Goal: Information Seeking & Learning: Learn about a topic

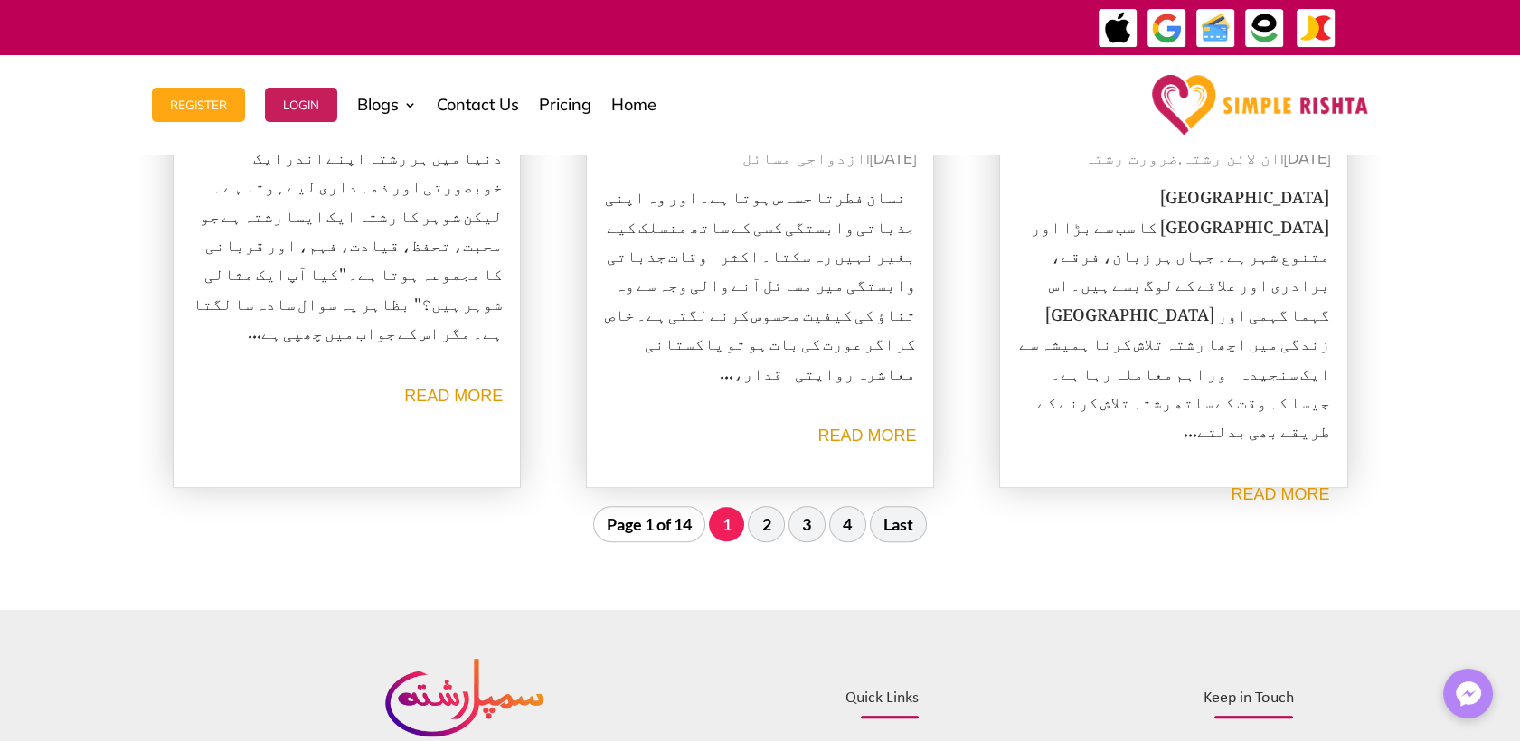
scroll to position [2109, 0]
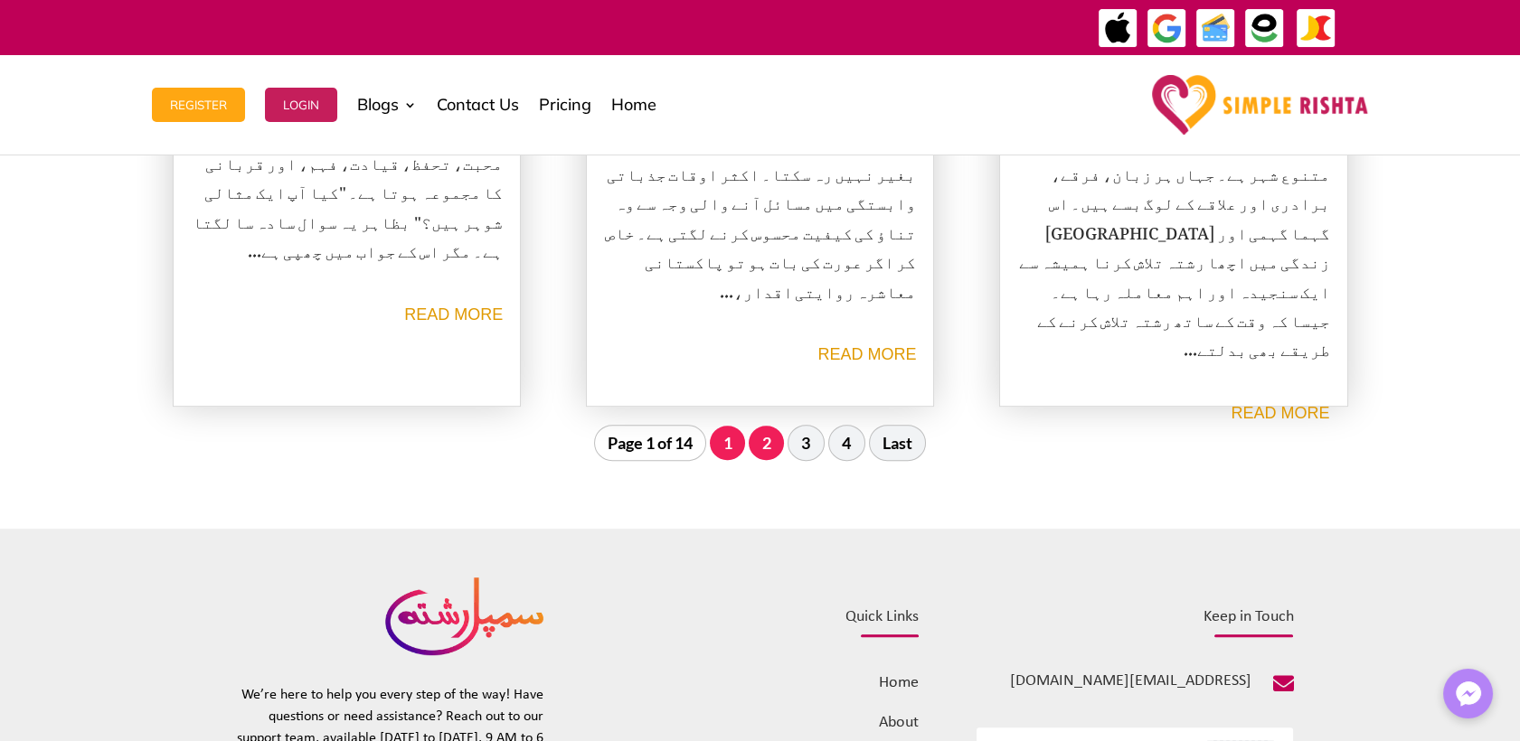
click at [763, 452] on link "2" at bounding box center [765, 443] width 35 height 34
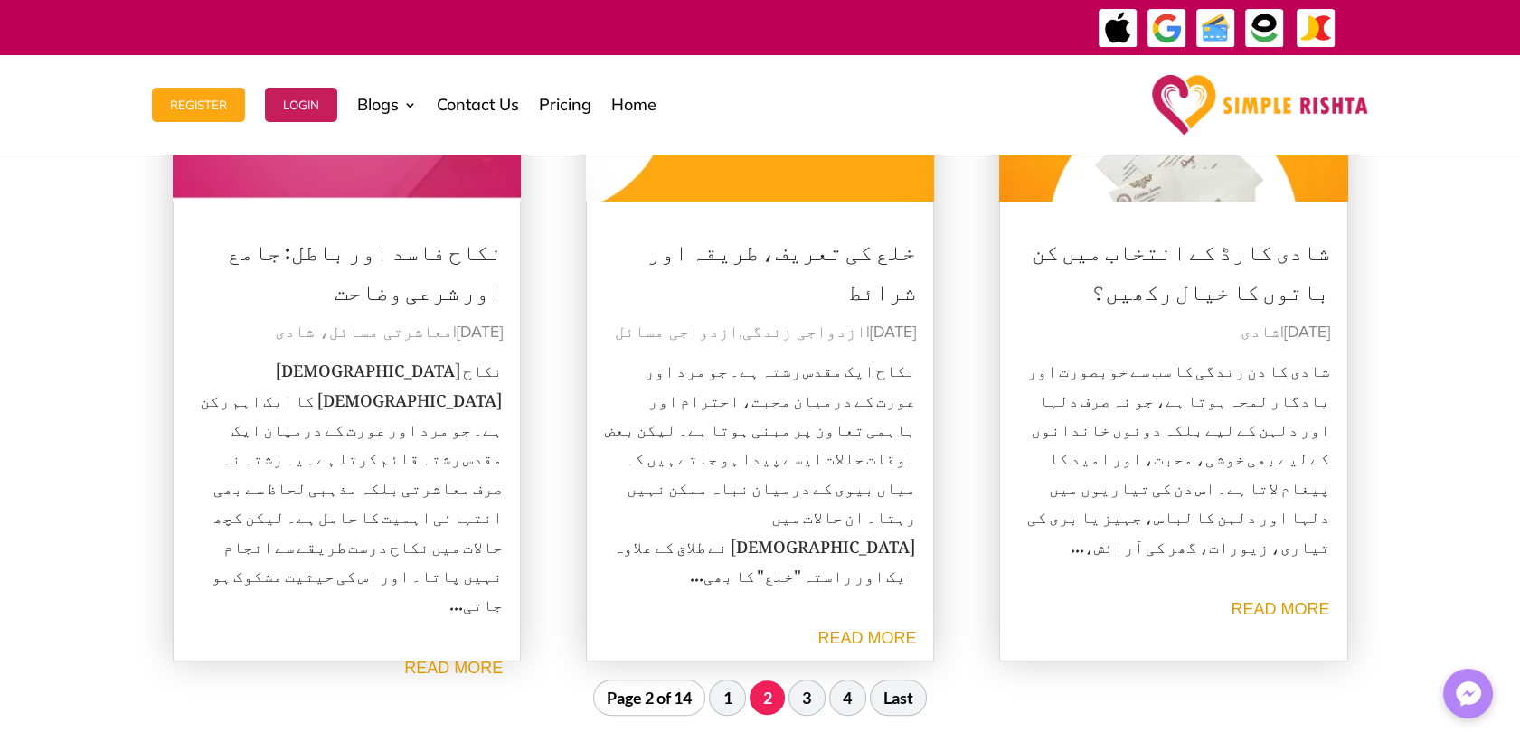
scroll to position [1914, 0]
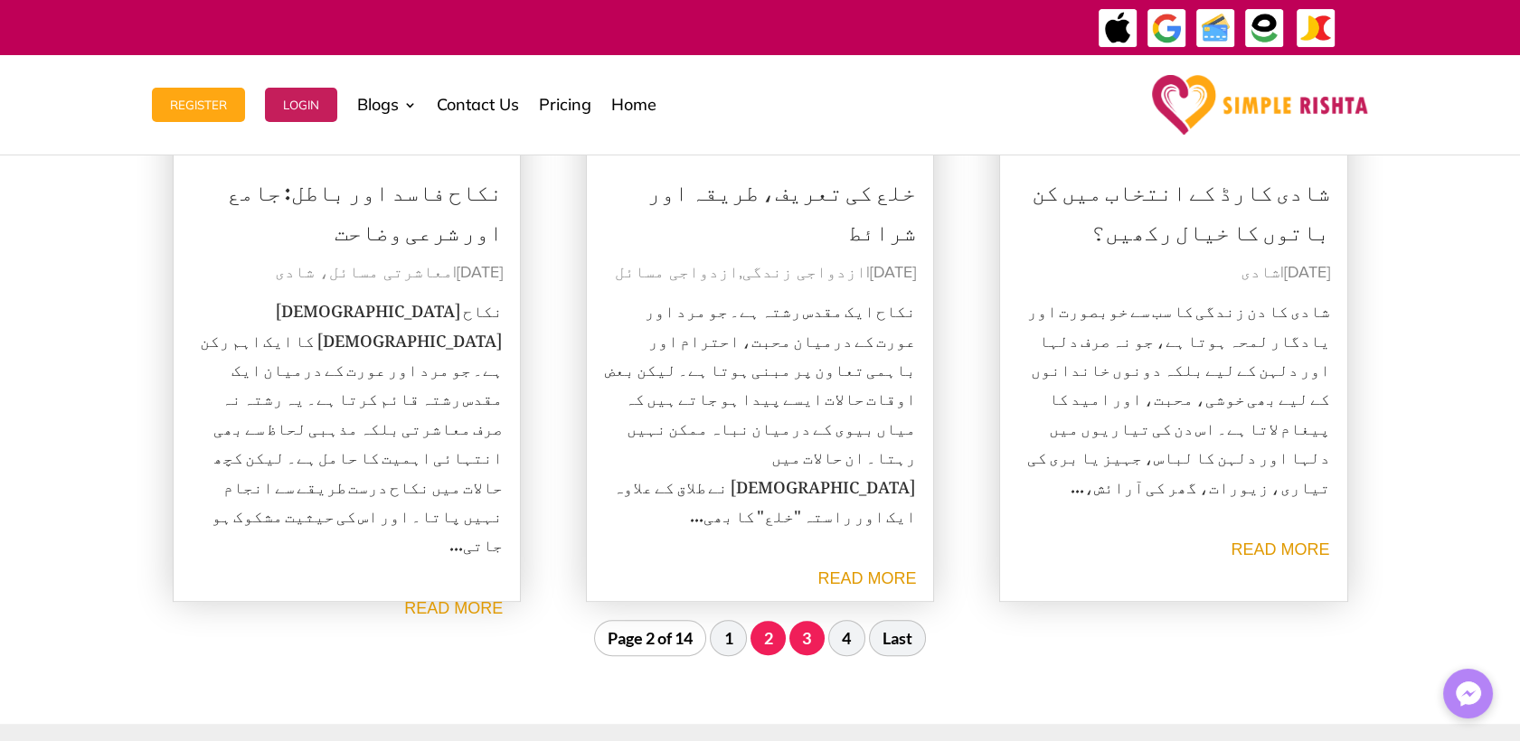
click at [810, 639] on link "3" at bounding box center [806, 638] width 35 height 34
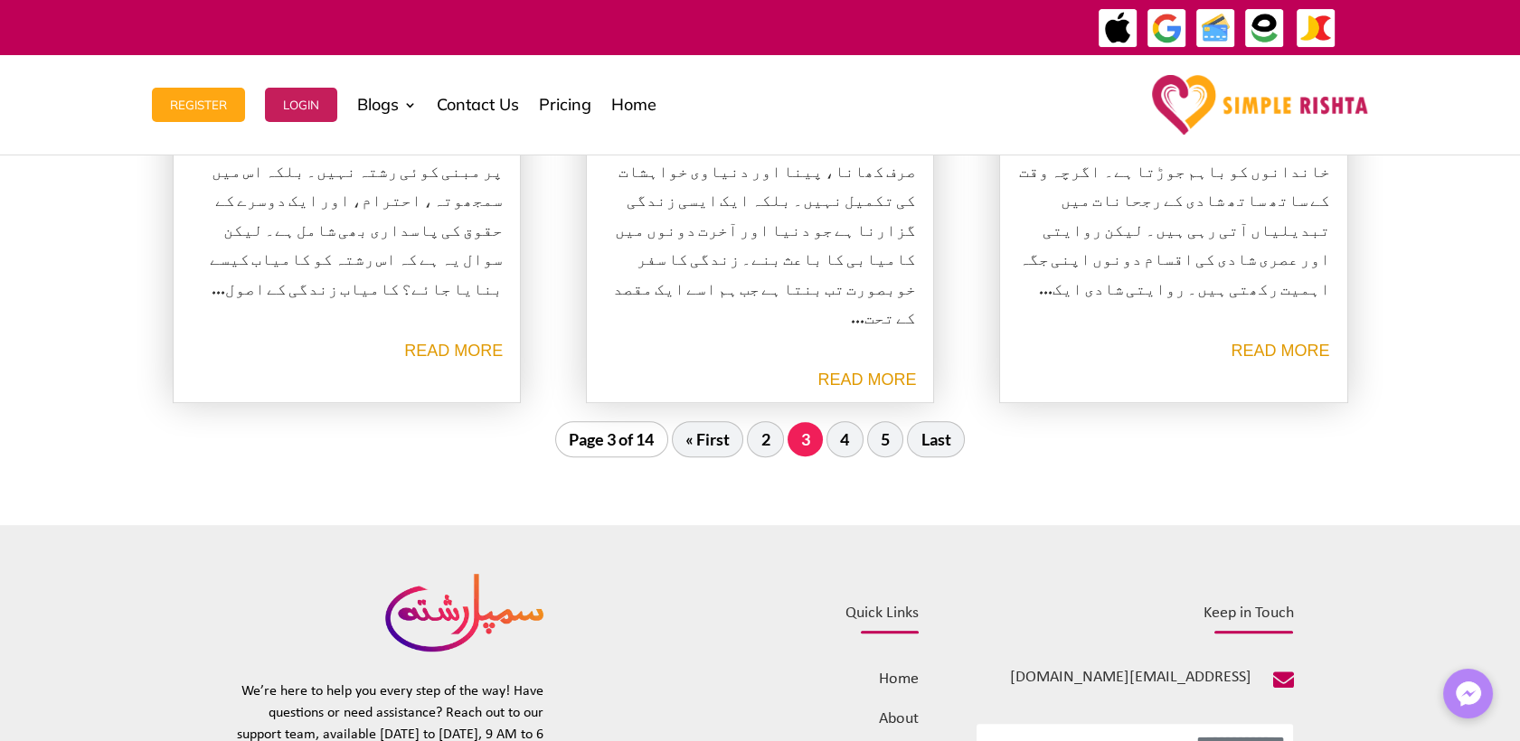
scroll to position [2114, 0]
click at [852, 438] on link "4" at bounding box center [844, 437] width 35 height 34
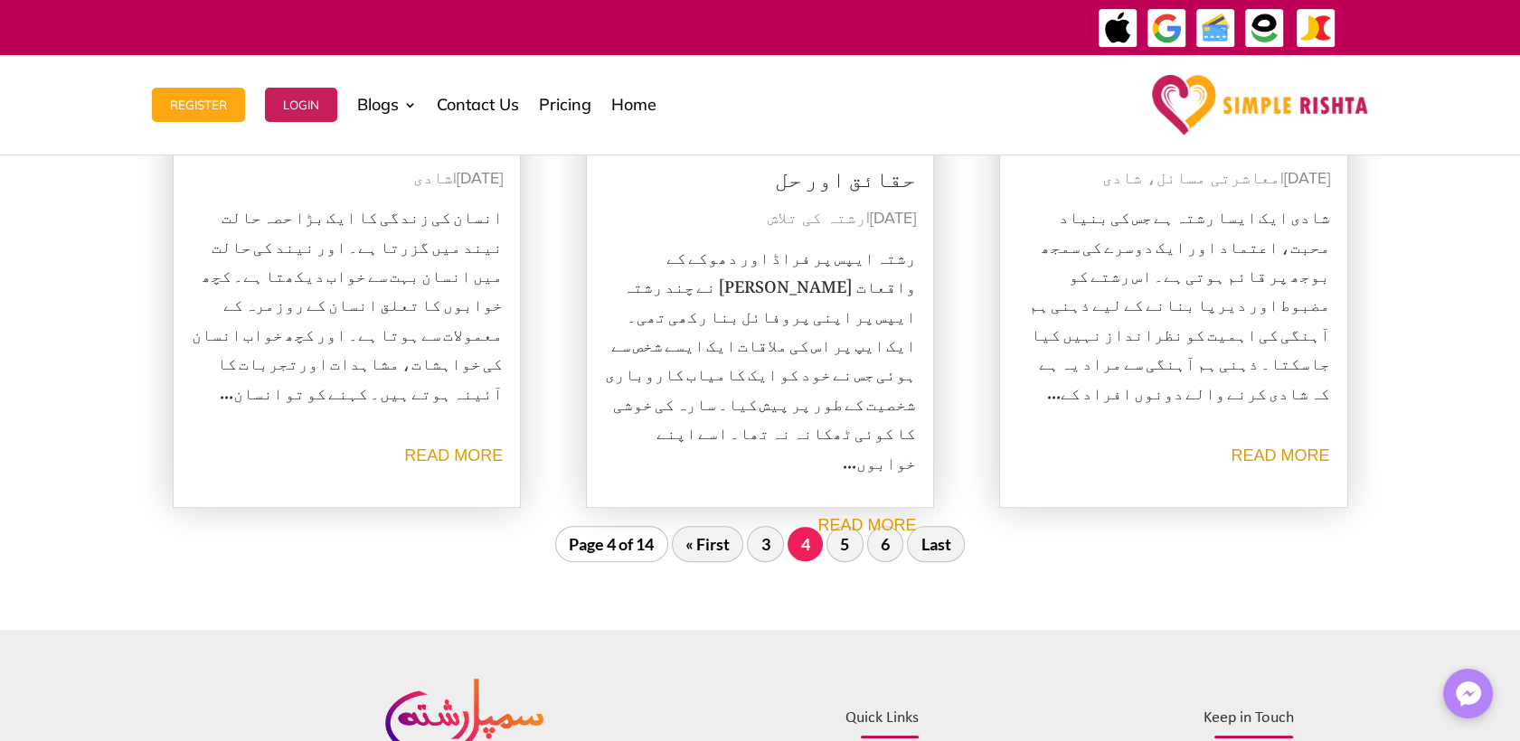
scroll to position [2014, 0]
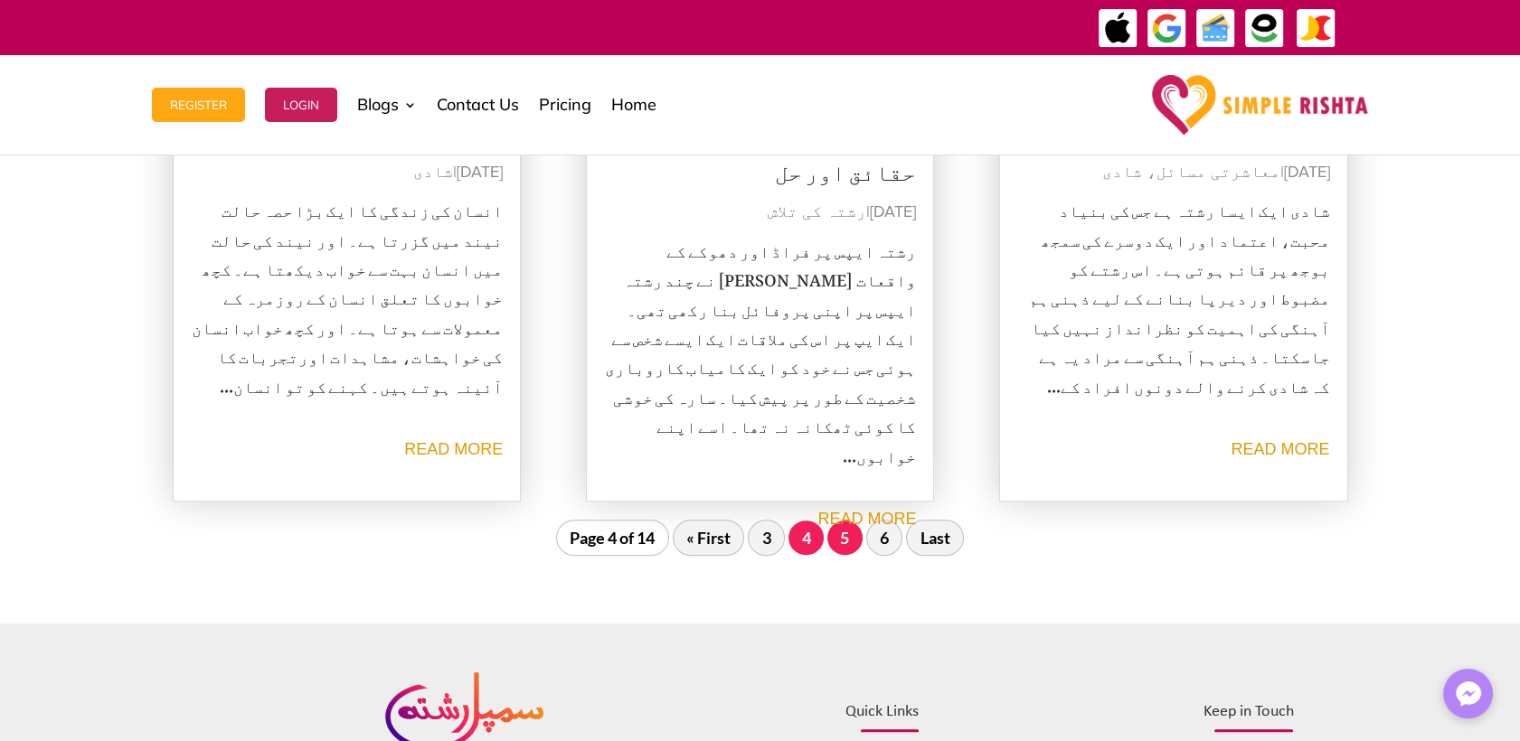
click at [837, 538] on link "5" at bounding box center [844, 538] width 35 height 34
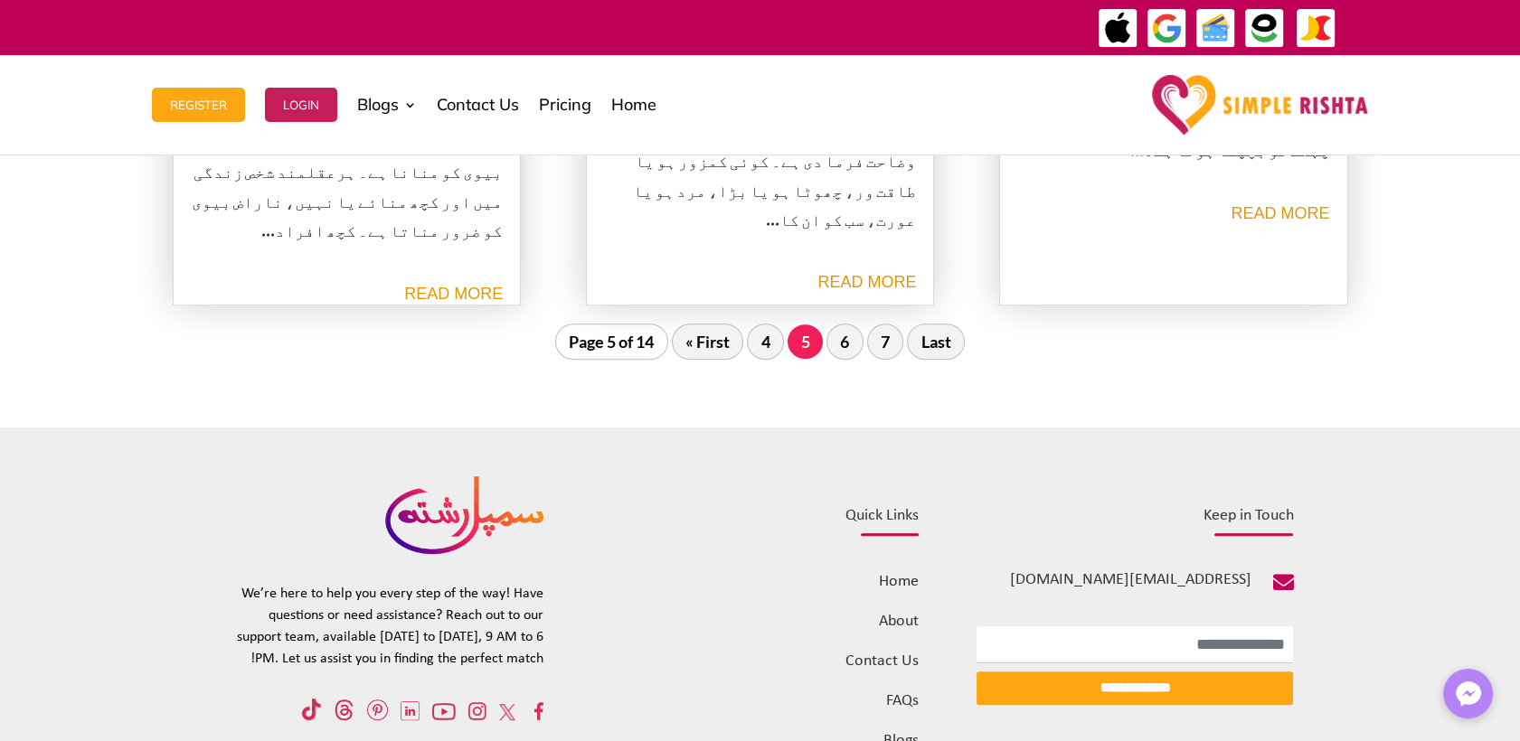
scroll to position [2215, 0]
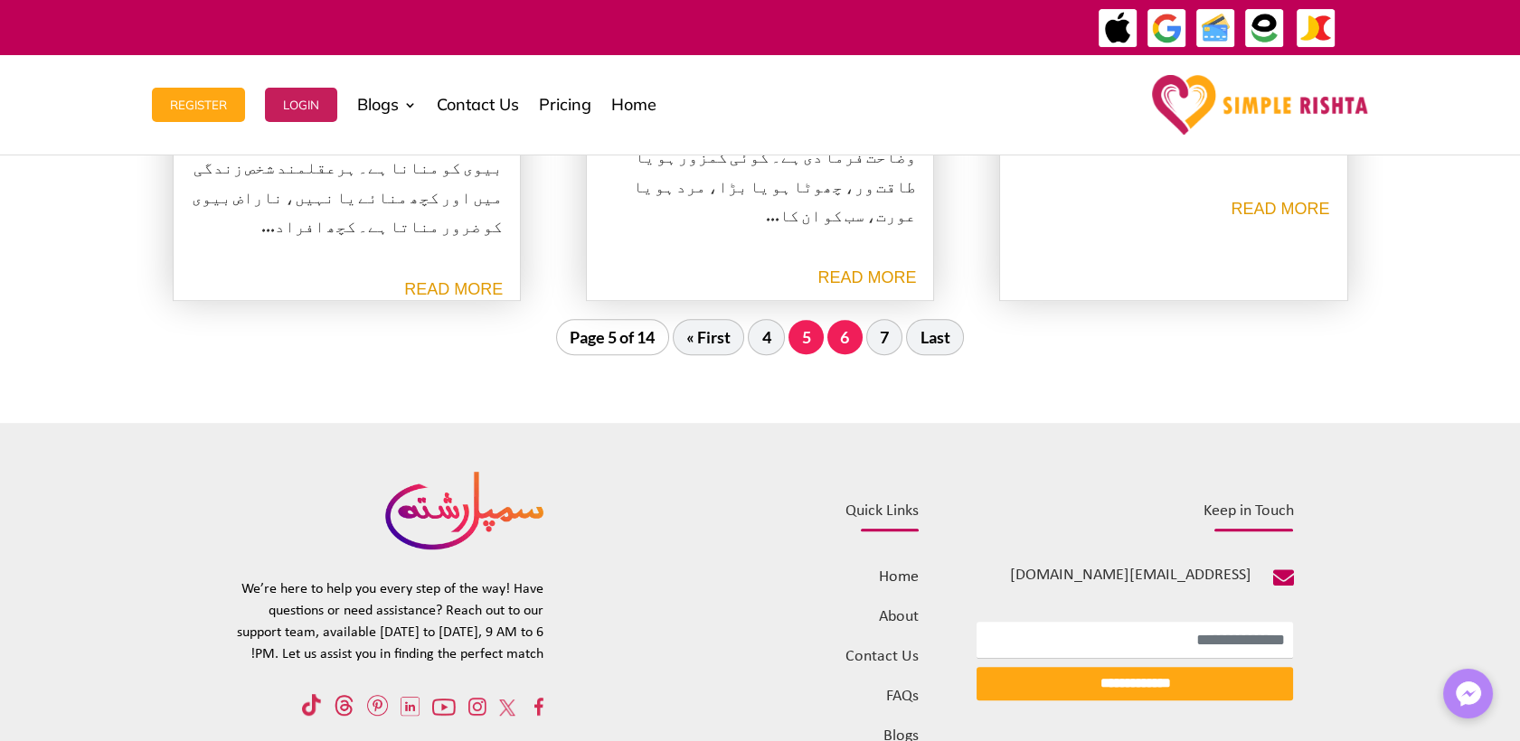
click at [852, 337] on link "6" at bounding box center [844, 337] width 35 height 34
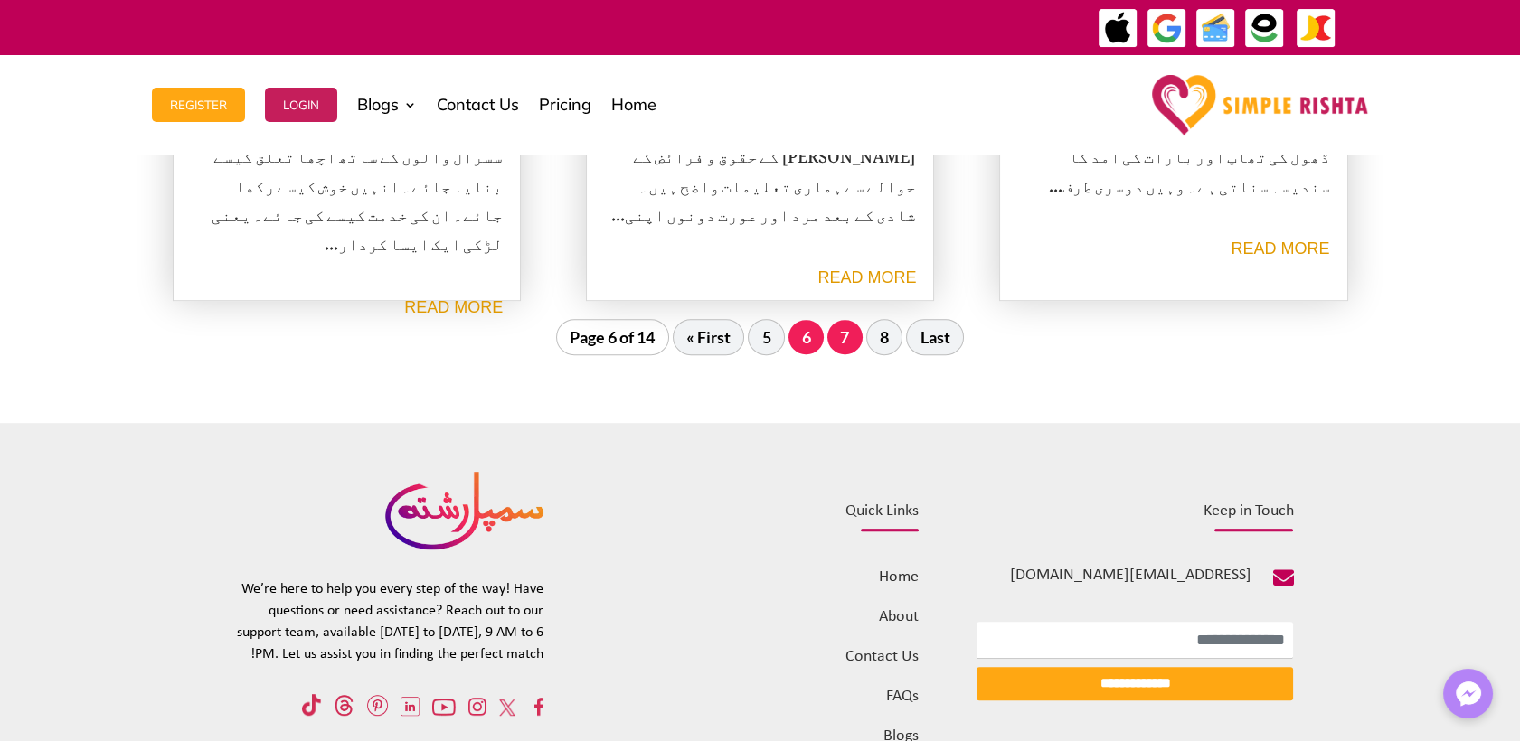
click at [850, 336] on link "7" at bounding box center [844, 337] width 35 height 34
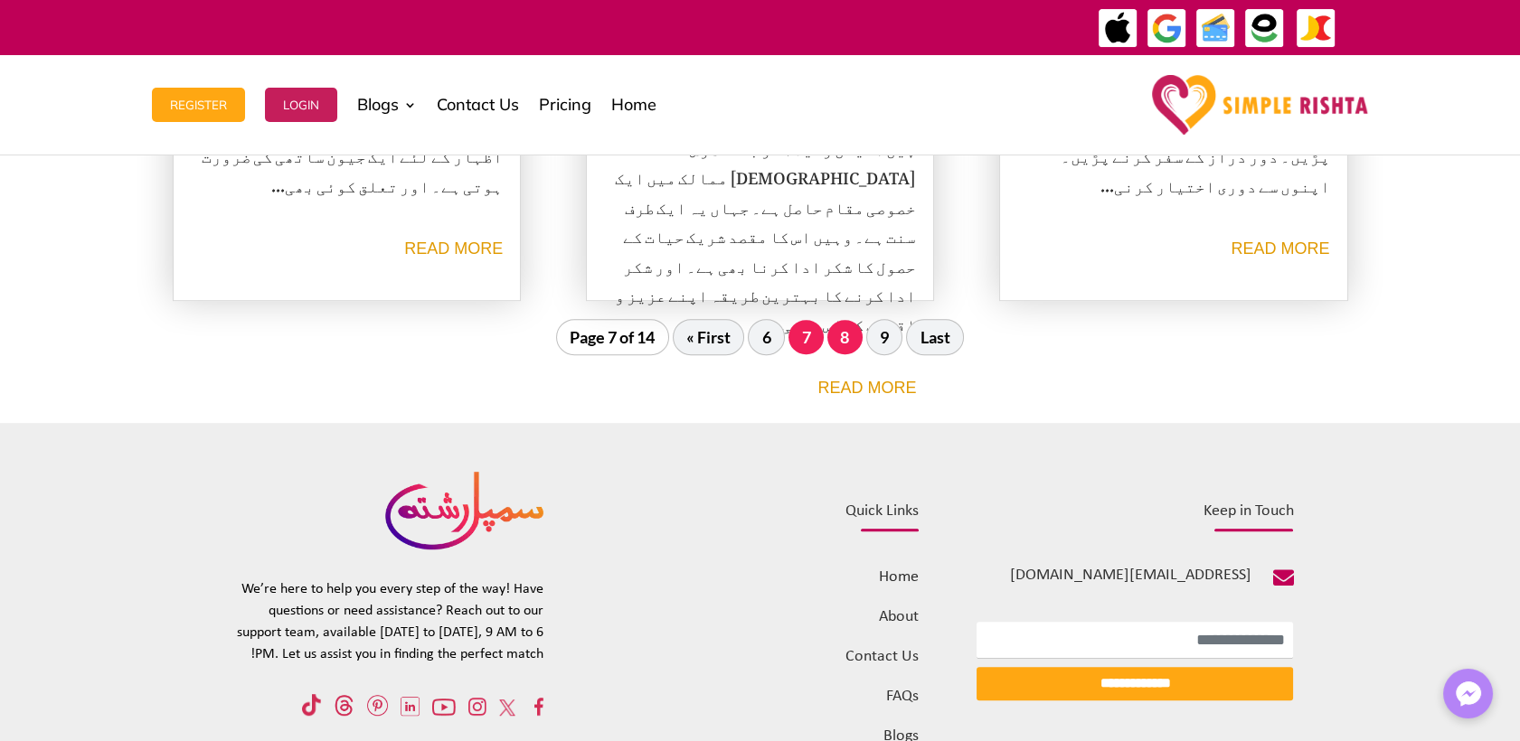
click at [845, 337] on link "8" at bounding box center [844, 337] width 35 height 34
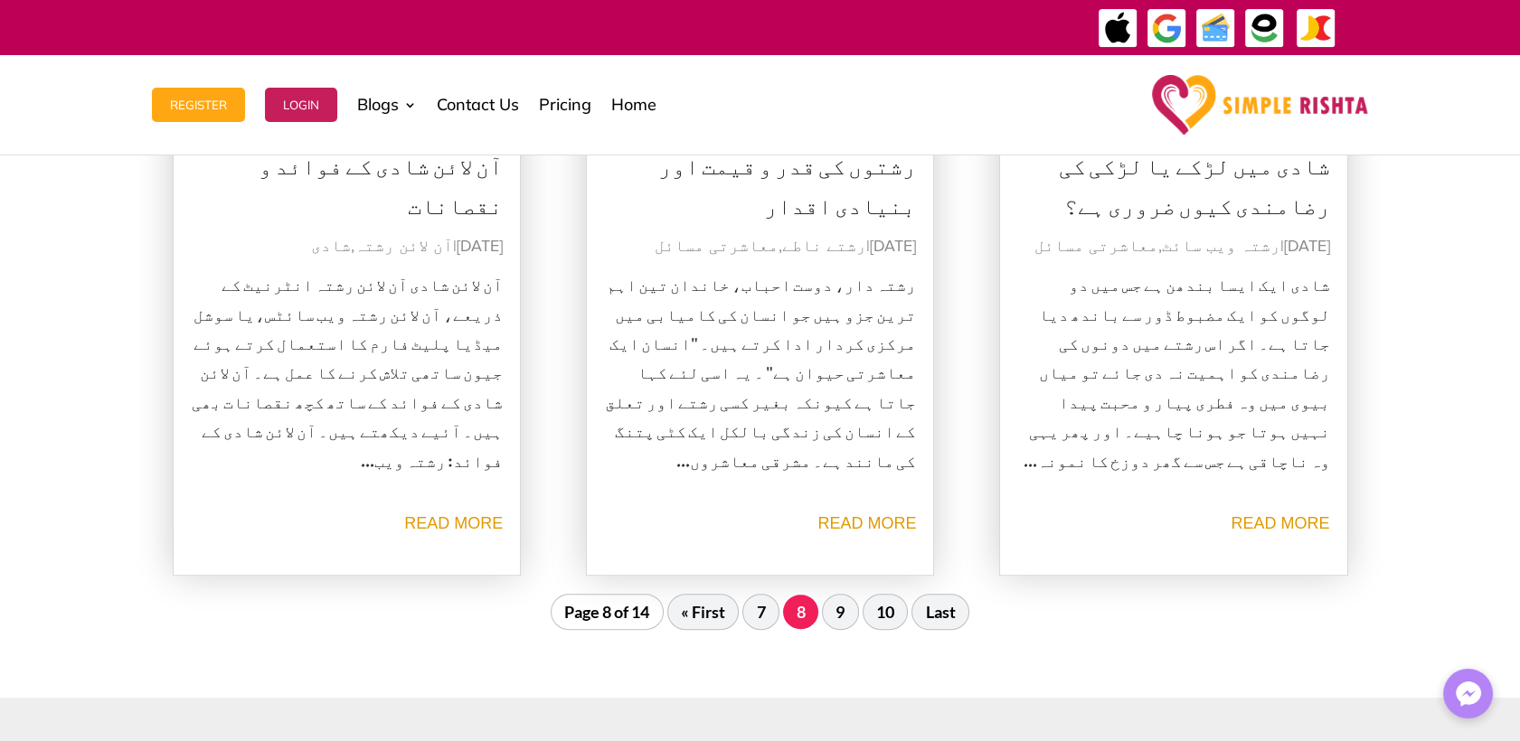
scroll to position [2114, 0]
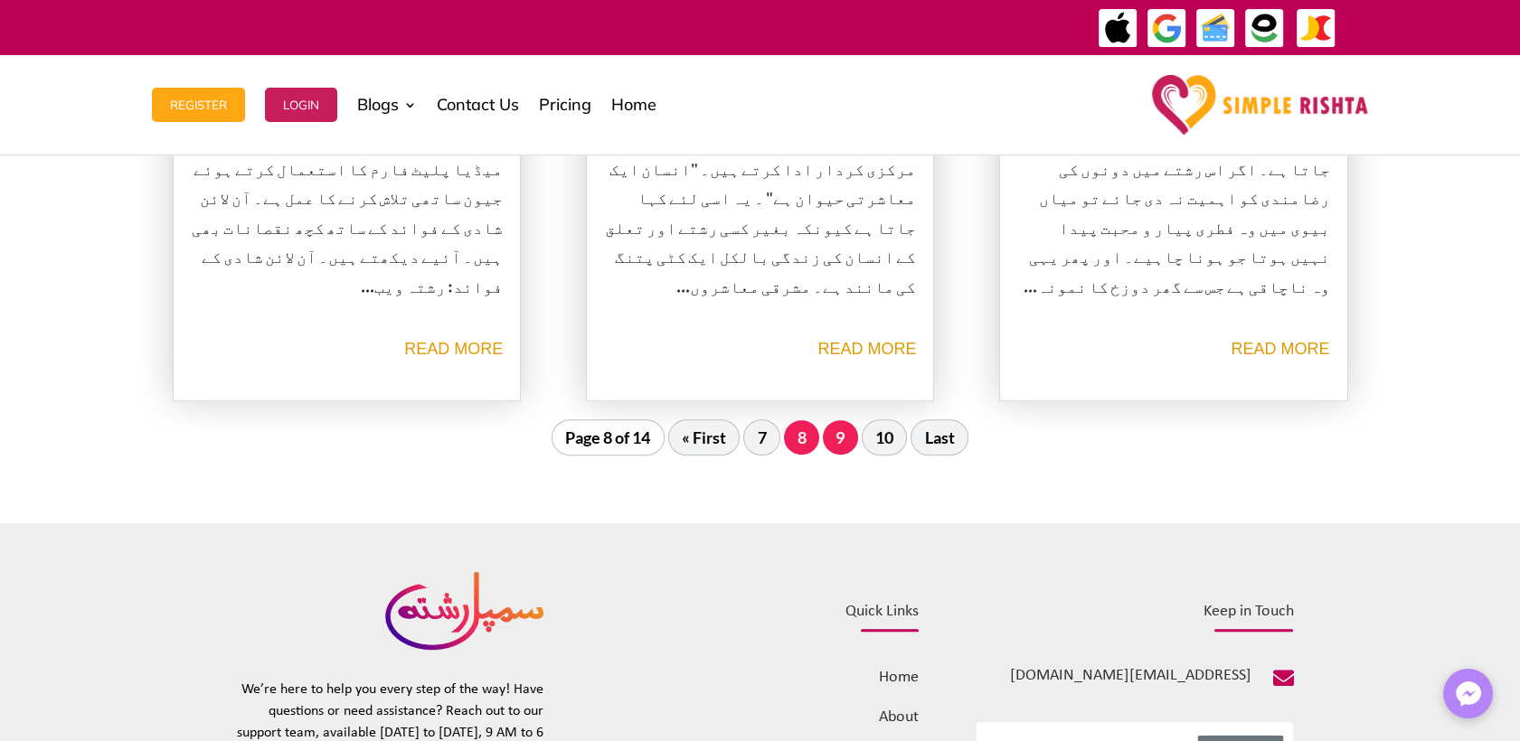
click at [839, 430] on link "9" at bounding box center [840, 437] width 35 height 34
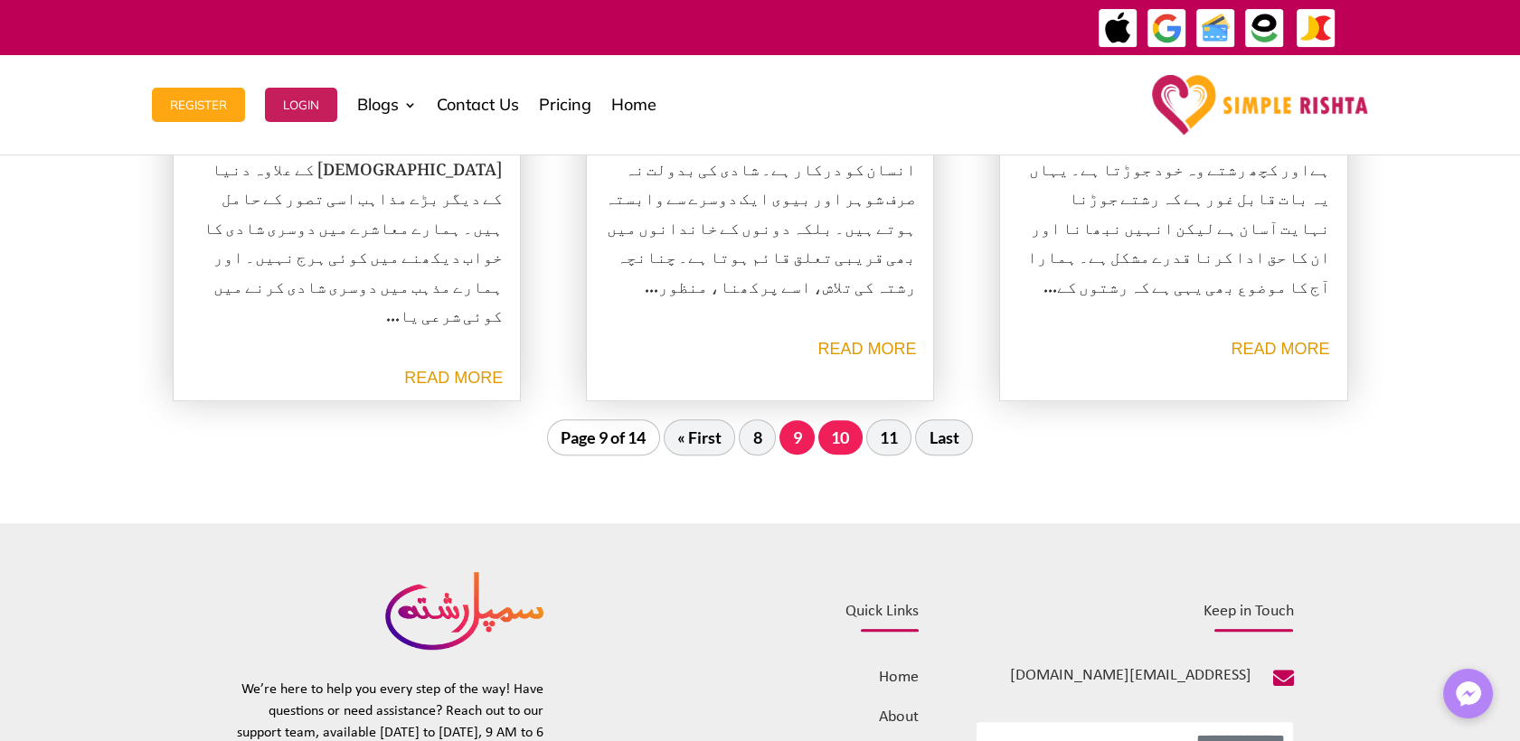
click at [843, 437] on link "10" at bounding box center [840, 437] width 44 height 34
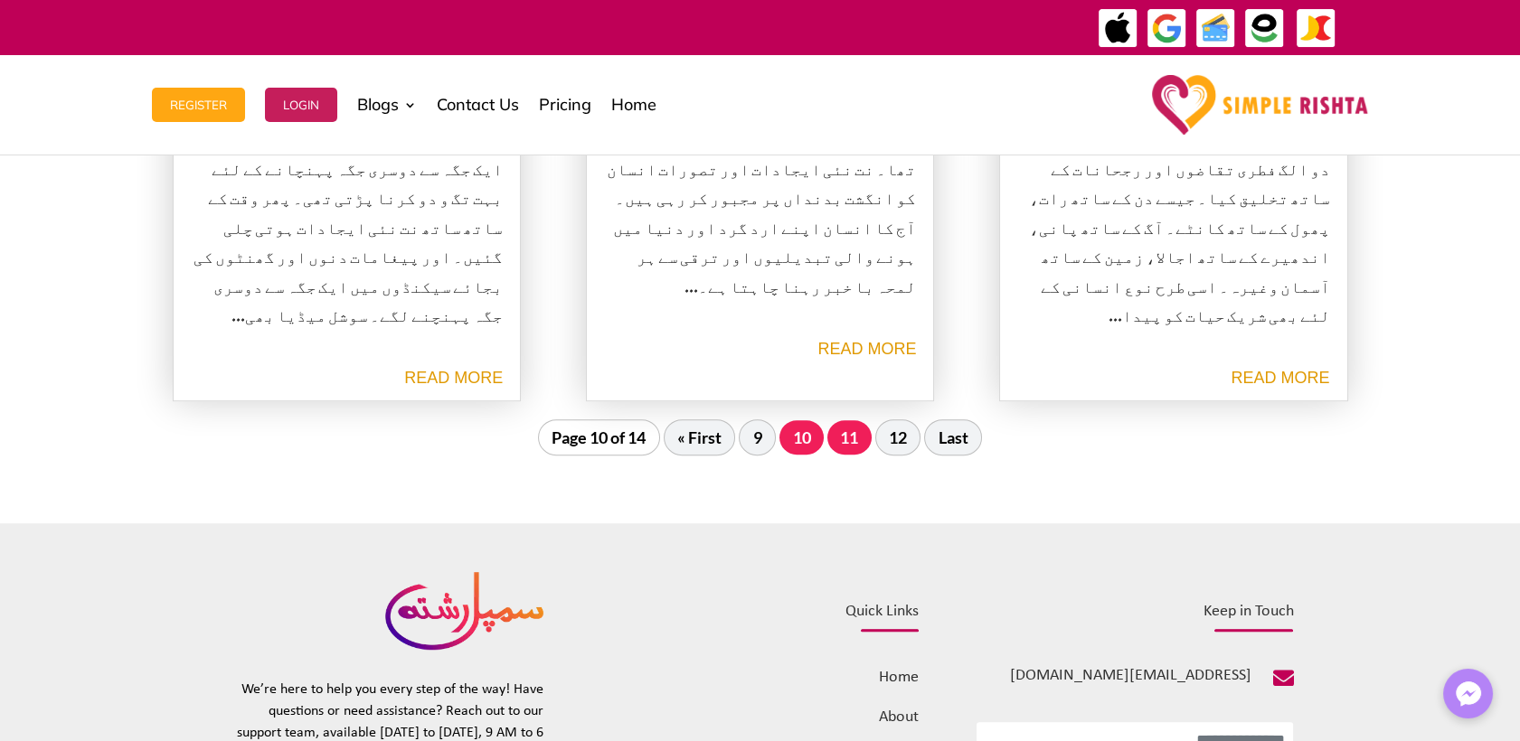
click at [854, 442] on link "11" at bounding box center [849, 437] width 44 height 34
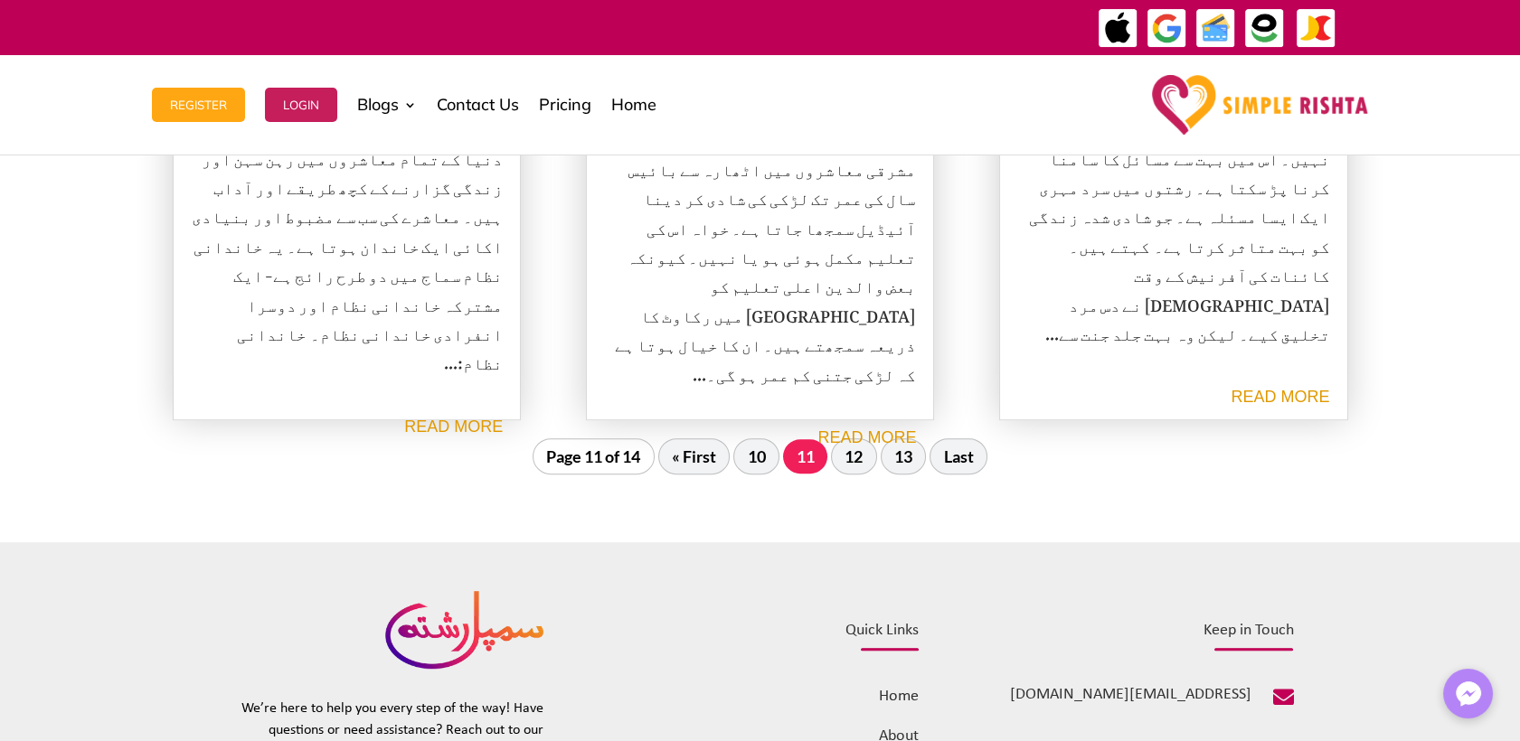
scroll to position [2215, 0]
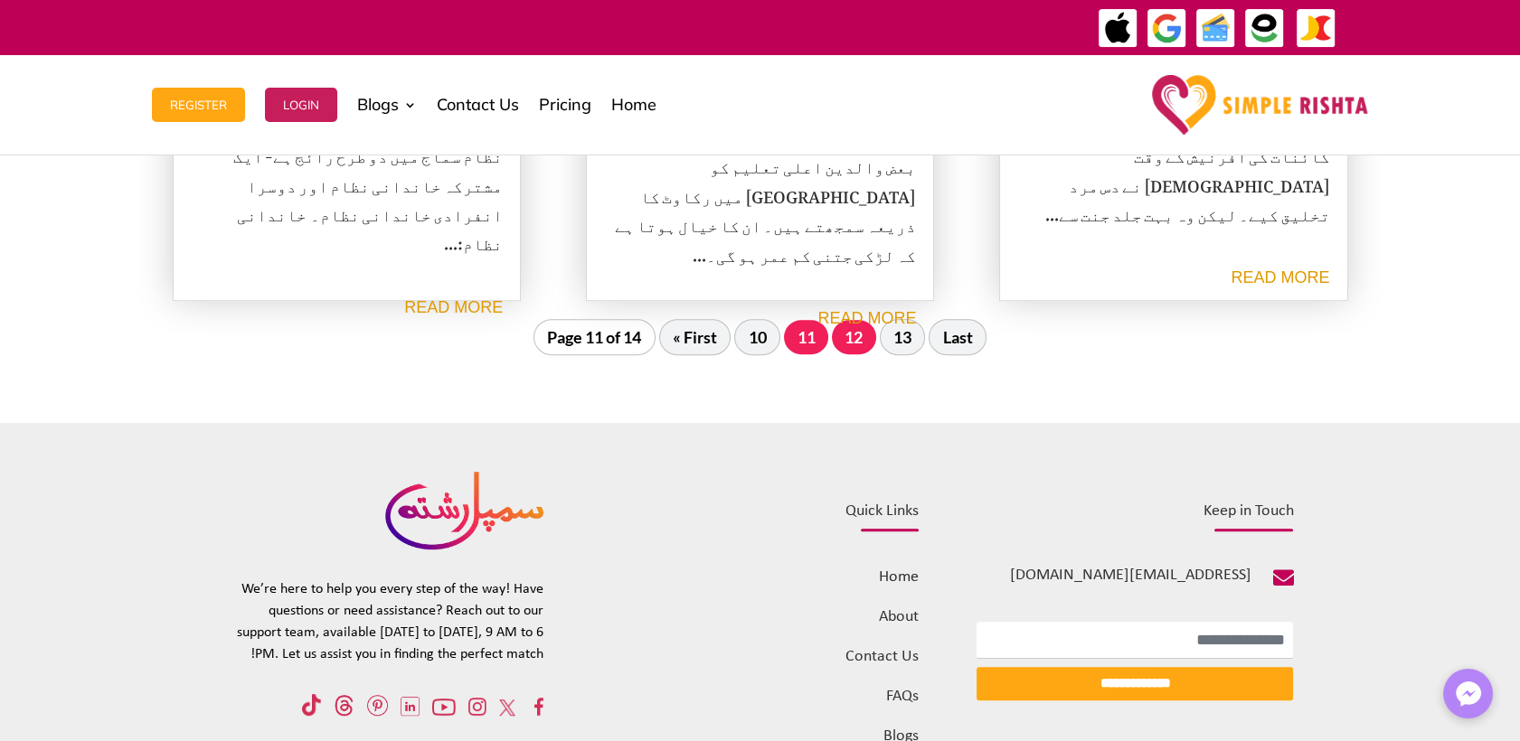
click at [851, 322] on link "12" at bounding box center [854, 337] width 44 height 34
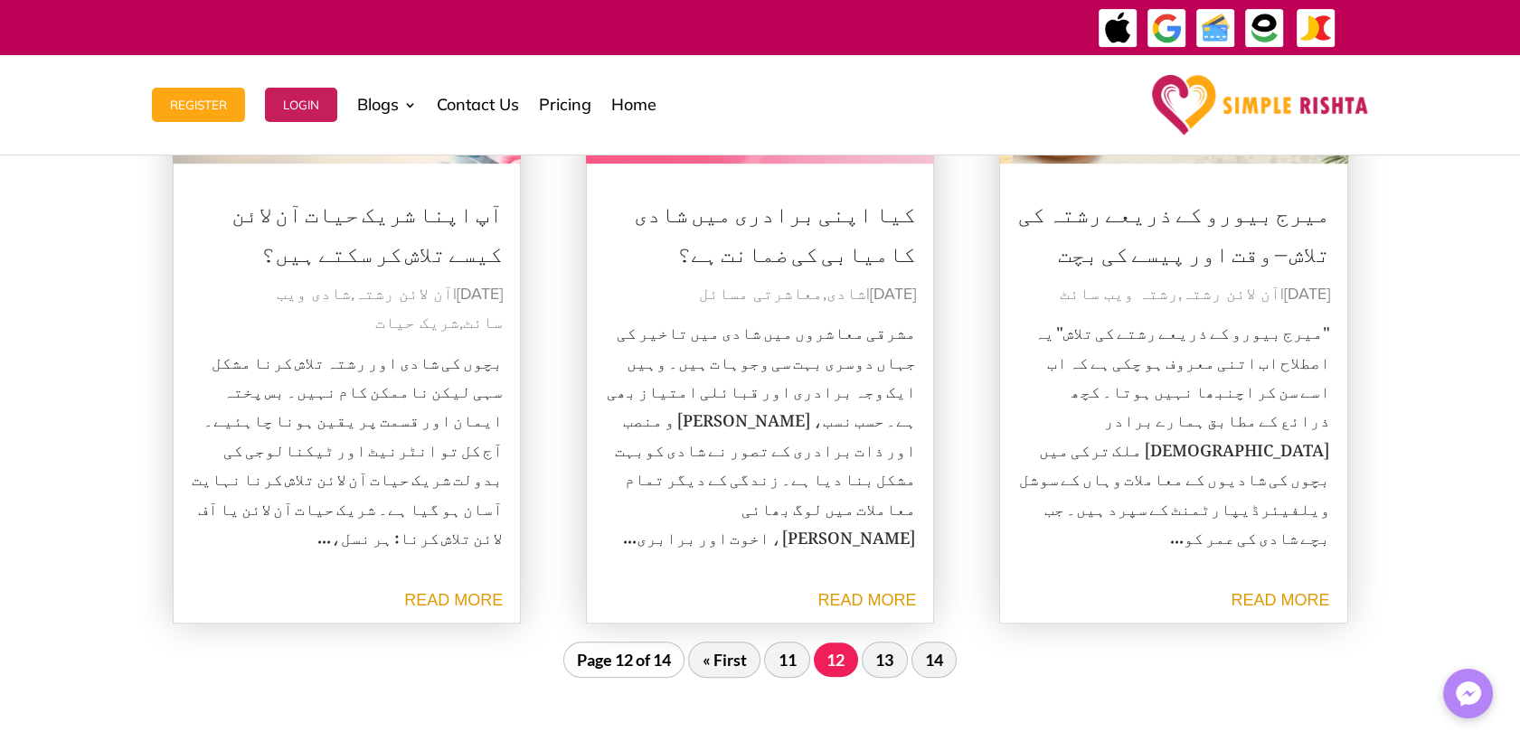
scroll to position [1914, 0]
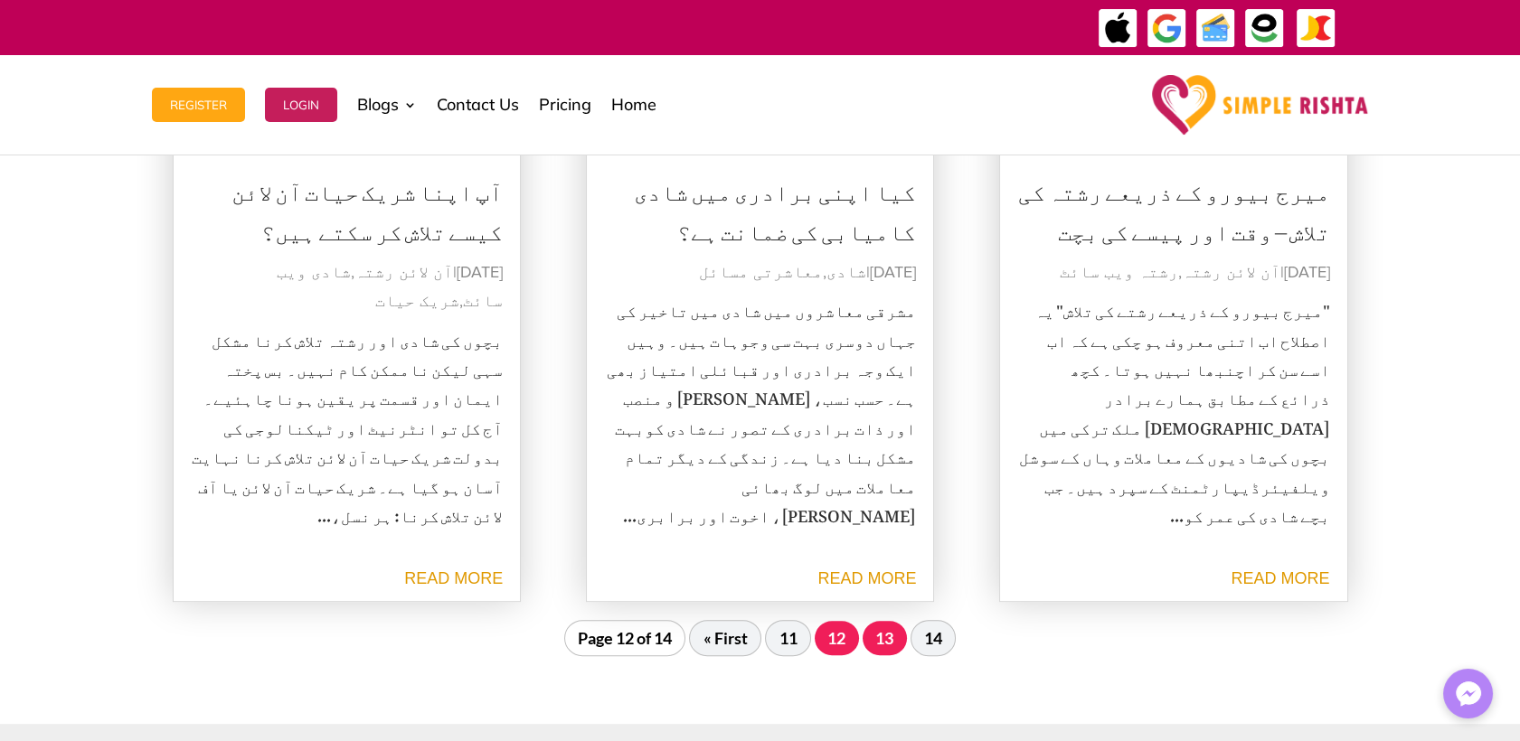
click at [884, 639] on link "13" at bounding box center [884, 638] width 44 height 34
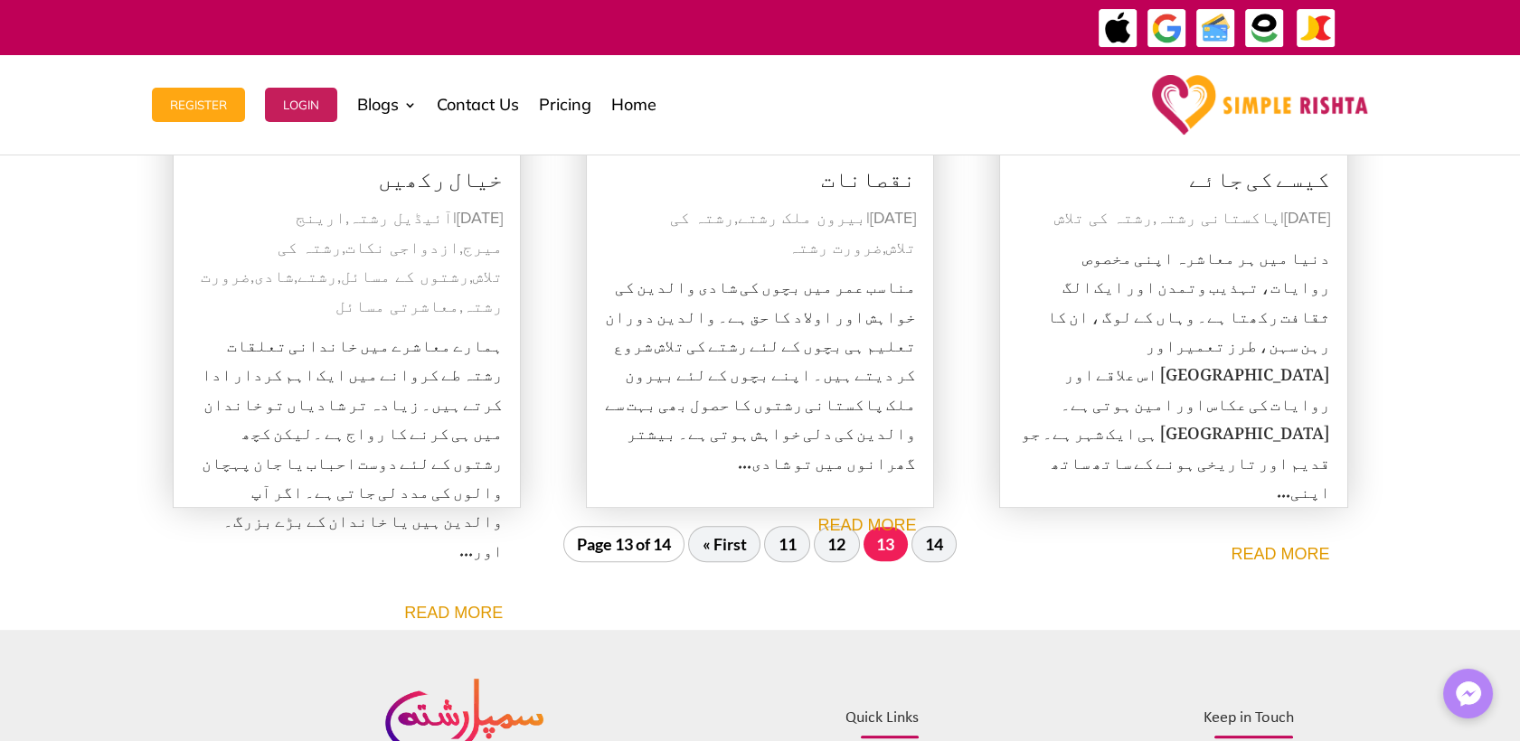
scroll to position [2014, 0]
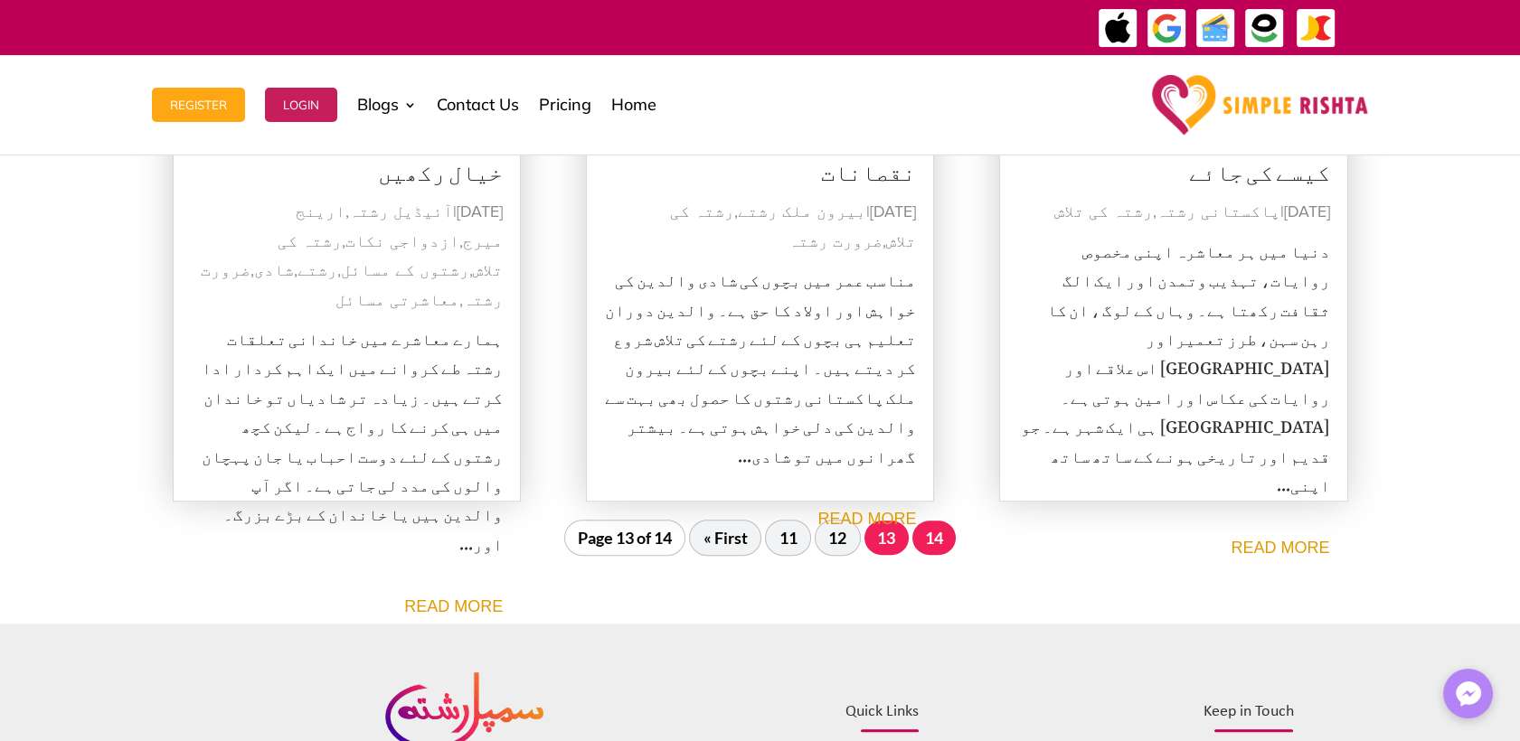
click at [937, 548] on link "14" at bounding box center [934, 538] width 44 height 34
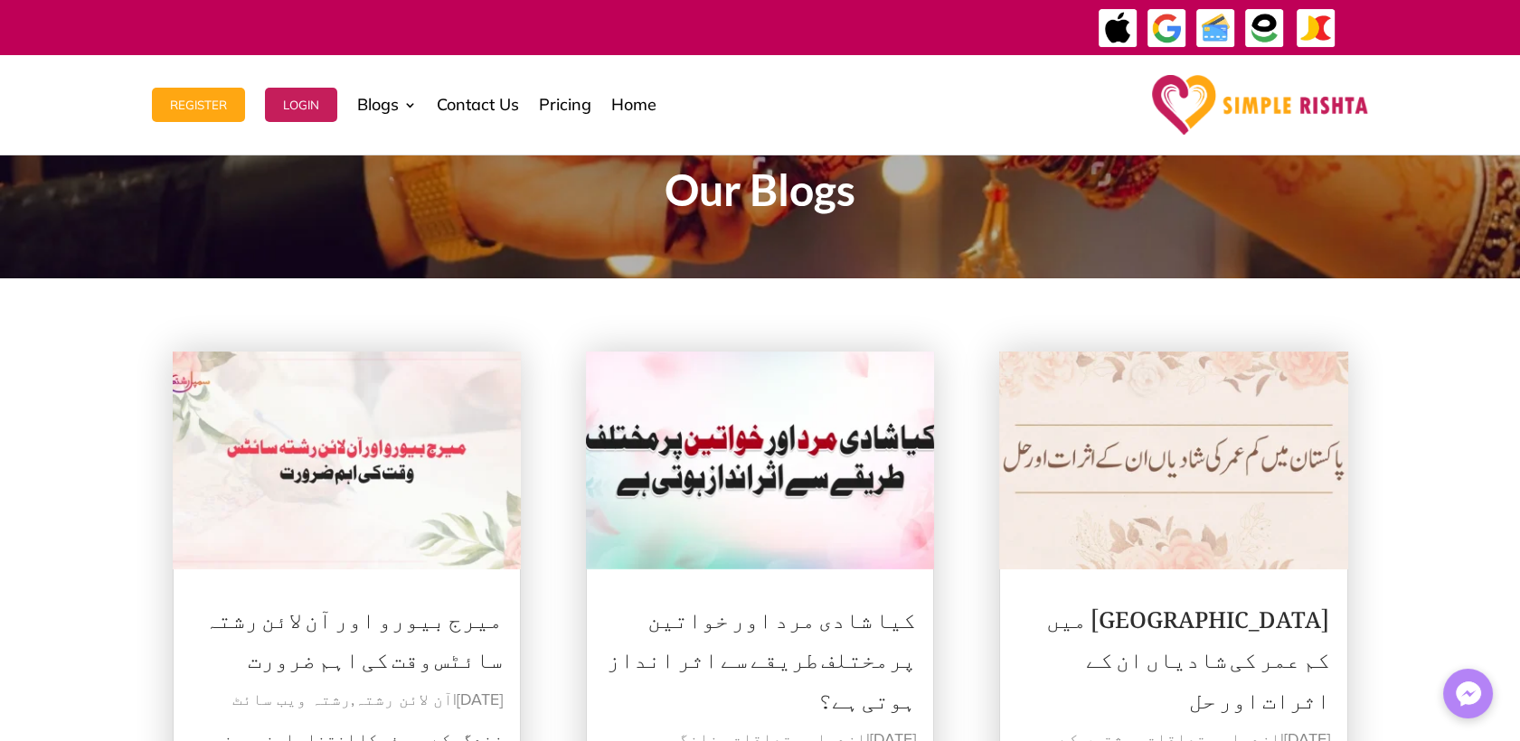
scroll to position [0, 0]
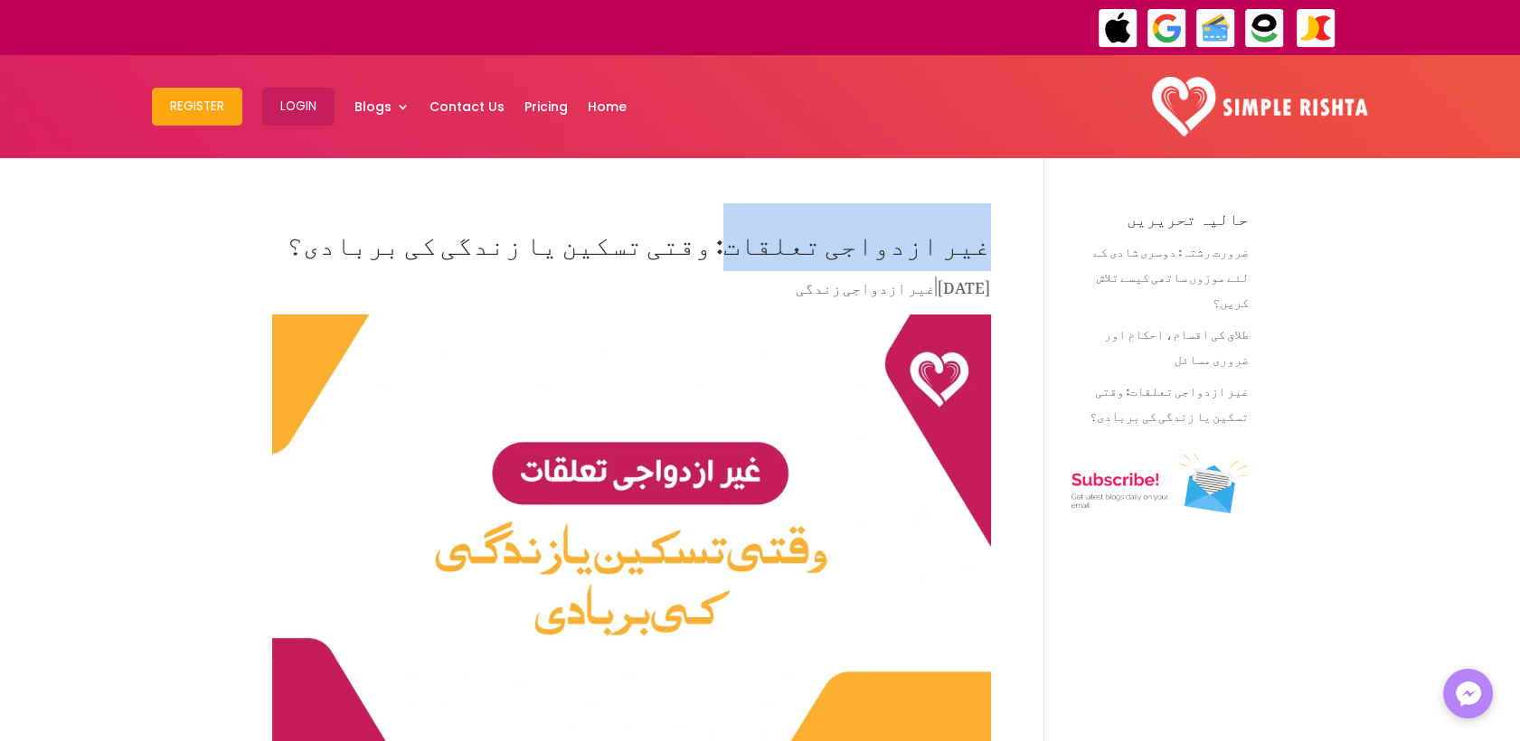
drag, startPoint x: 989, startPoint y: 242, endPoint x: 807, endPoint y: 243, distance: 181.7
click at [807, 243] on h1 "غیر ازدواجی تعلقات: وقتی تسکین یا زندگی کی بربادی؟" at bounding box center [631, 242] width 719 height 63
copy h1 "غیر ازدواجی تعلقات"
